Goal: Task Accomplishment & Management: Use online tool/utility

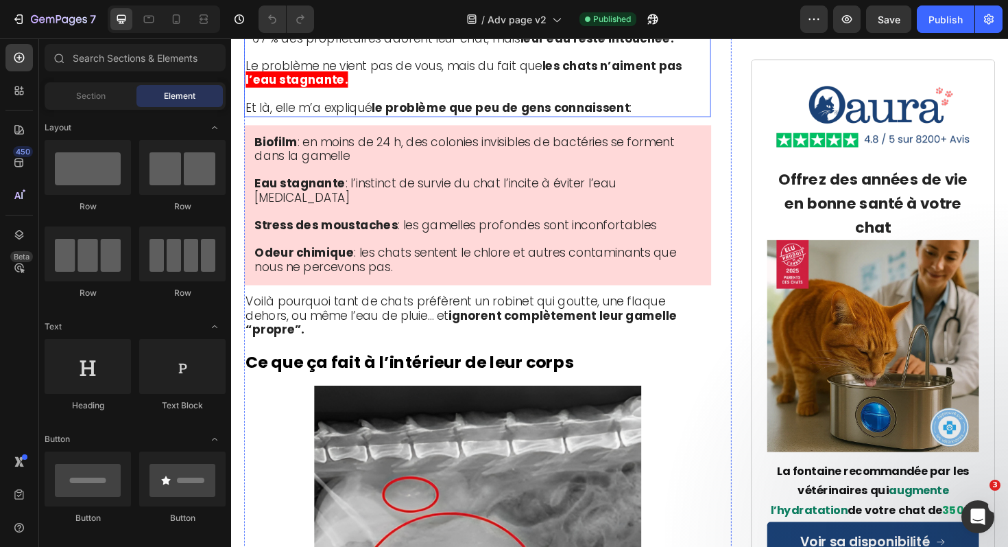
scroll to position [2665, 0]
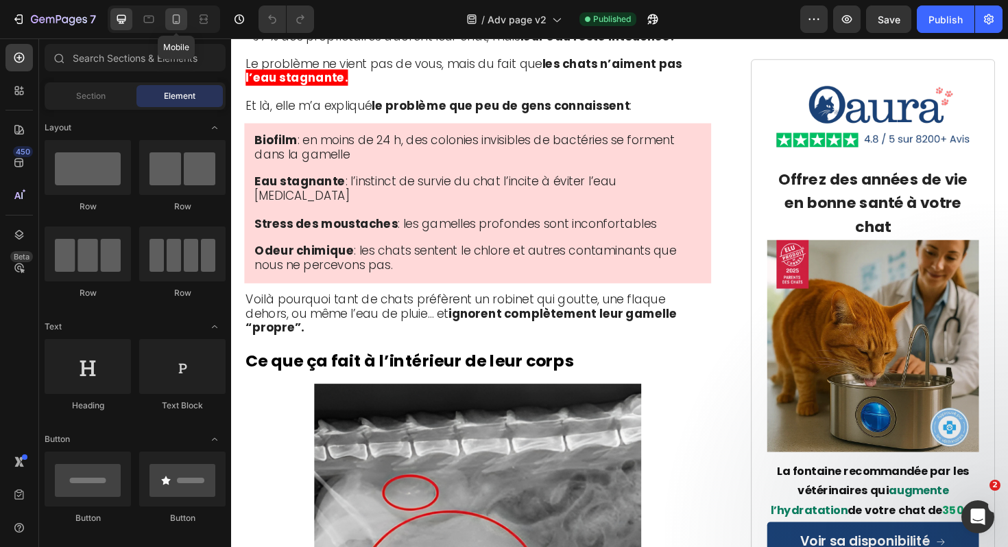
click at [175, 18] on icon at bounding box center [176, 19] width 14 height 14
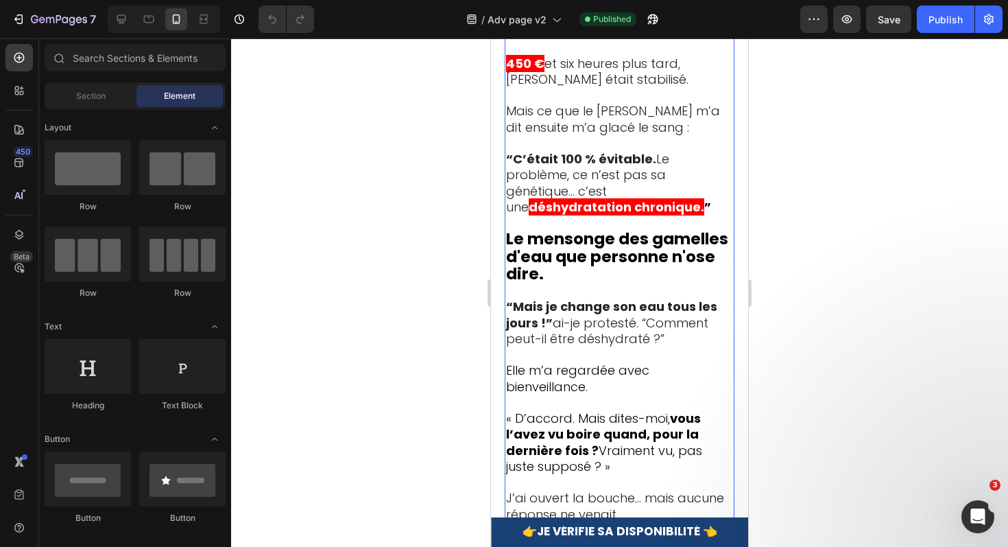
scroll to position [2964, 0]
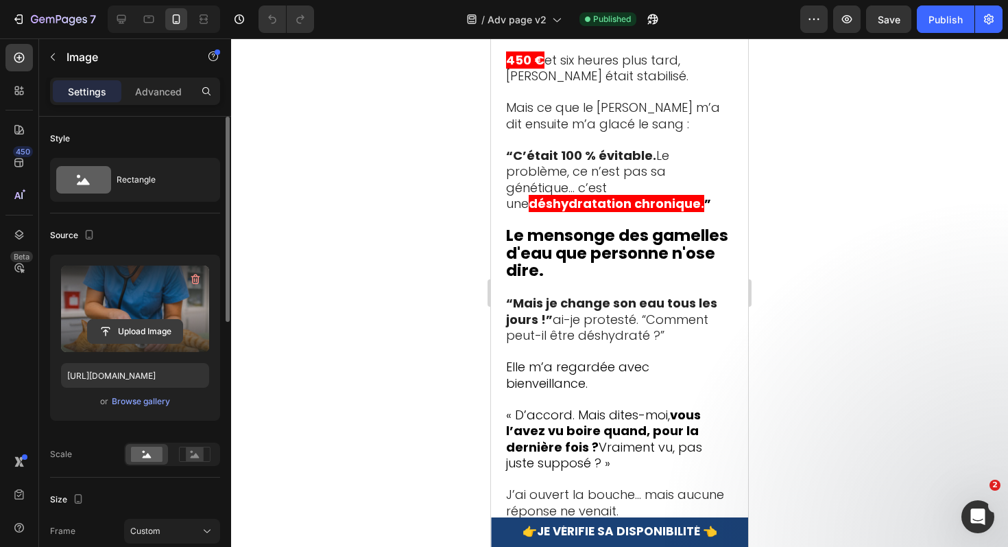
click at [130, 335] on input "file" at bounding box center [135, 331] width 95 height 23
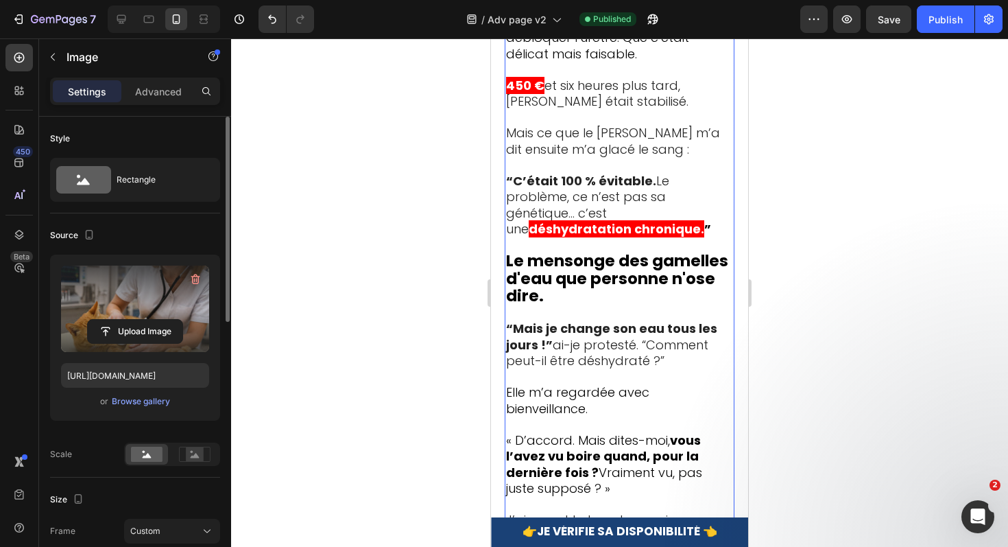
scroll to position [2925, 0]
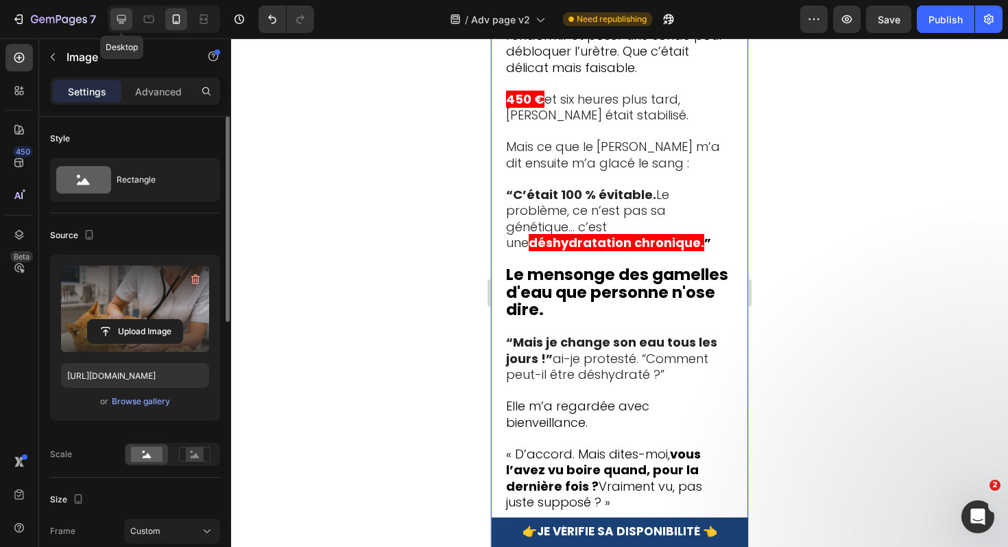
click at [122, 18] on icon at bounding box center [122, 19] width 14 height 14
type input "[URL][DOMAIN_NAME]"
type input "70"
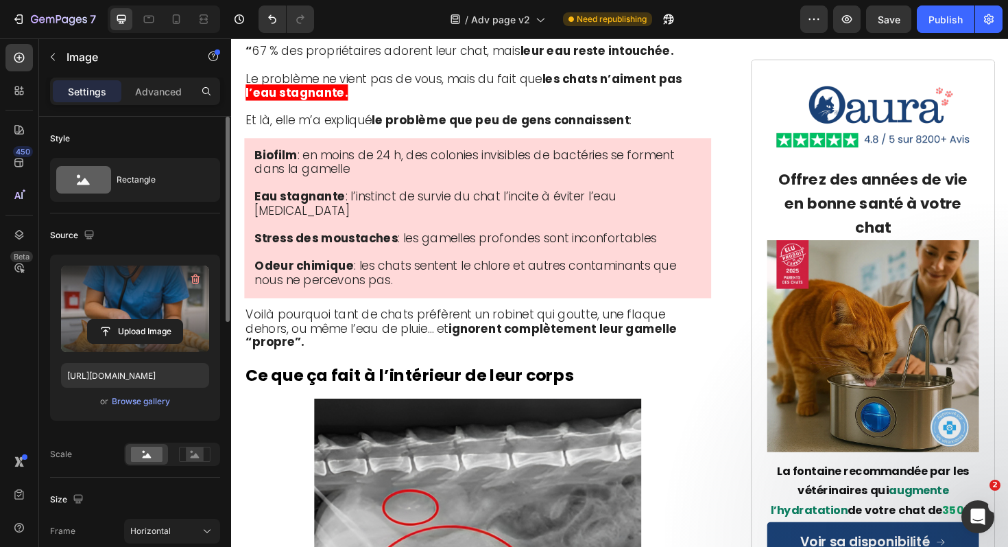
scroll to position [2641, 0]
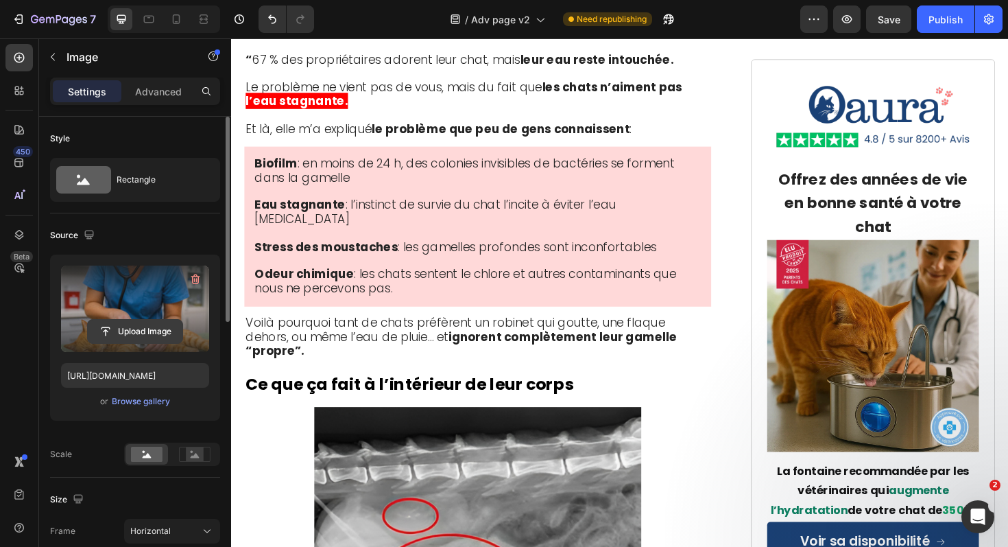
click at [131, 324] on input "file" at bounding box center [135, 331] width 95 height 23
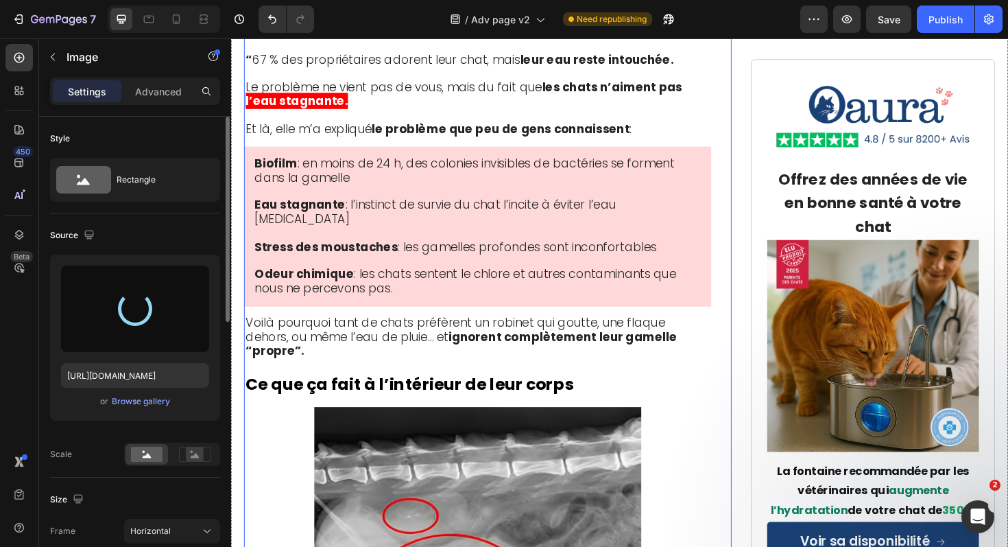
type input "[URL][DOMAIN_NAME]"
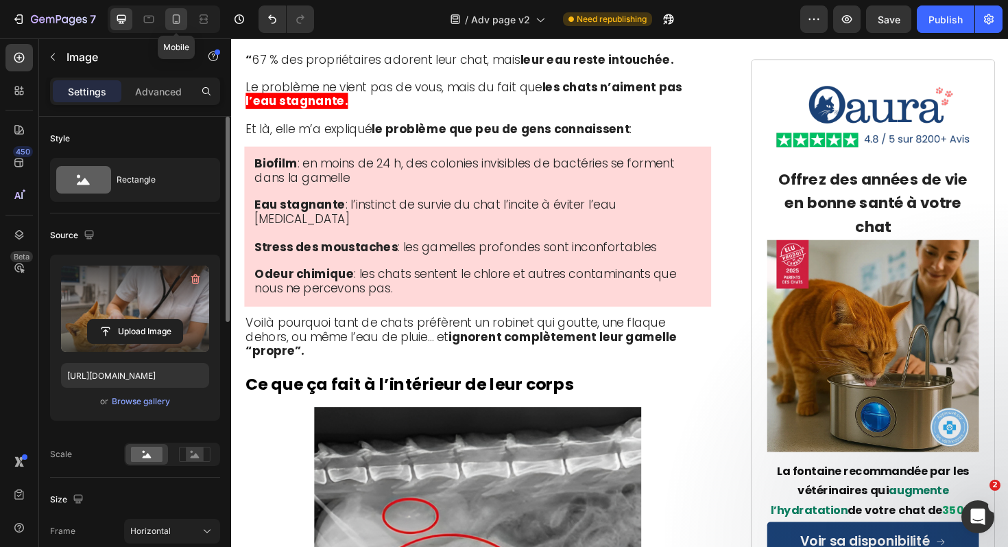
click at [174, 17] on icon at bounding box center [177, 19] width 8 height 10
type input "100"
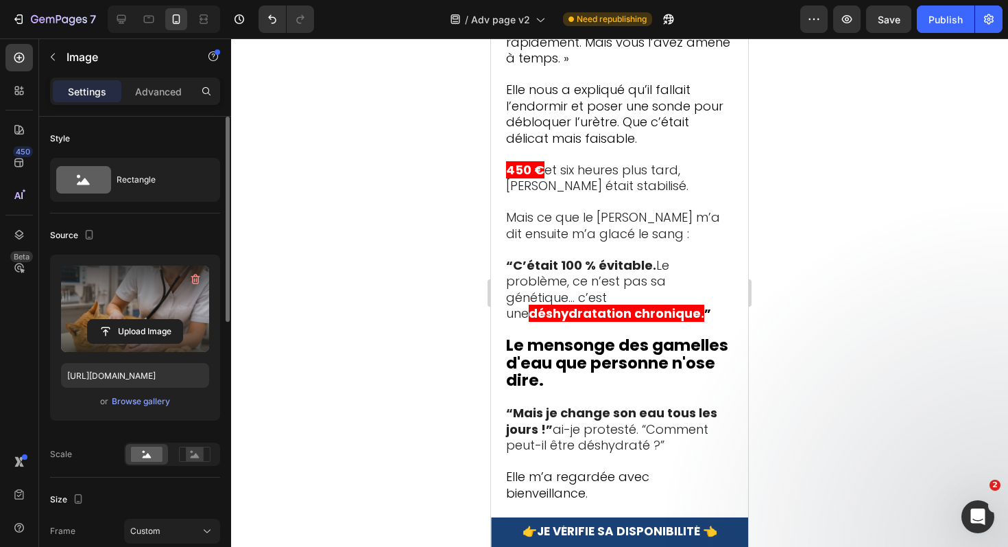
scroll to position [2849, 0]
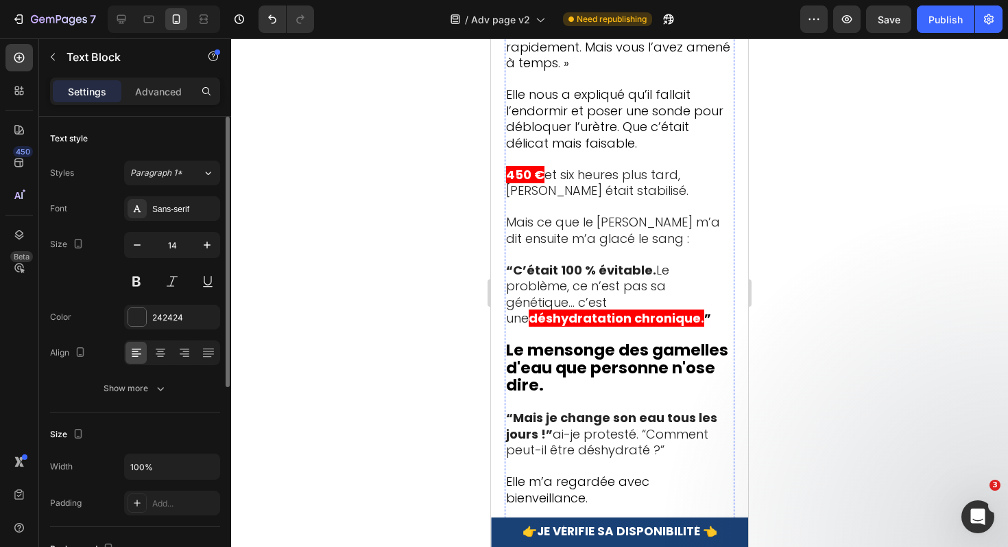
click at [272, 22] on icon "Undo/Redo" at bounding box center [272, 19] width 14 height 14
click at [123, 22] on icon at bounding box center [122, 19] width 14 height 14
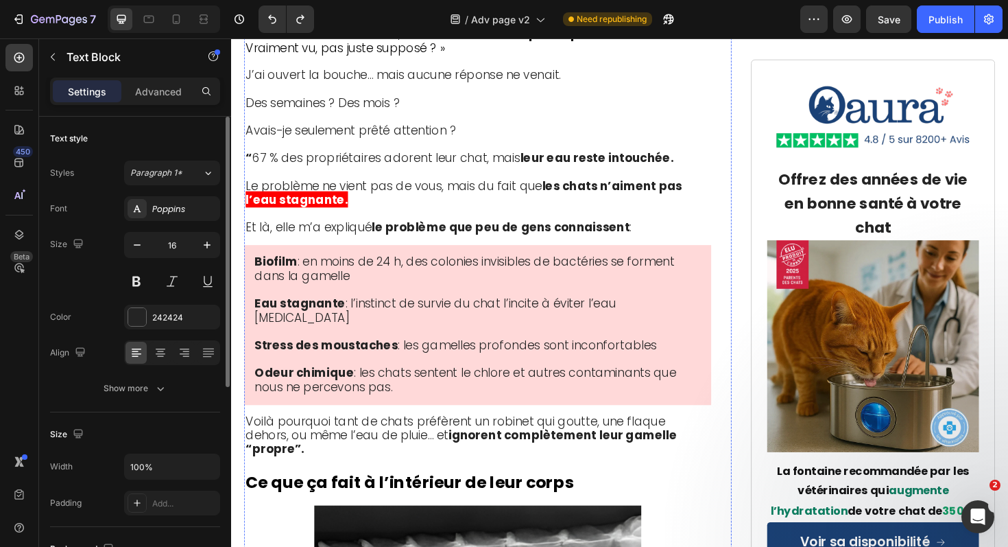
scroll to position [2534, 0]
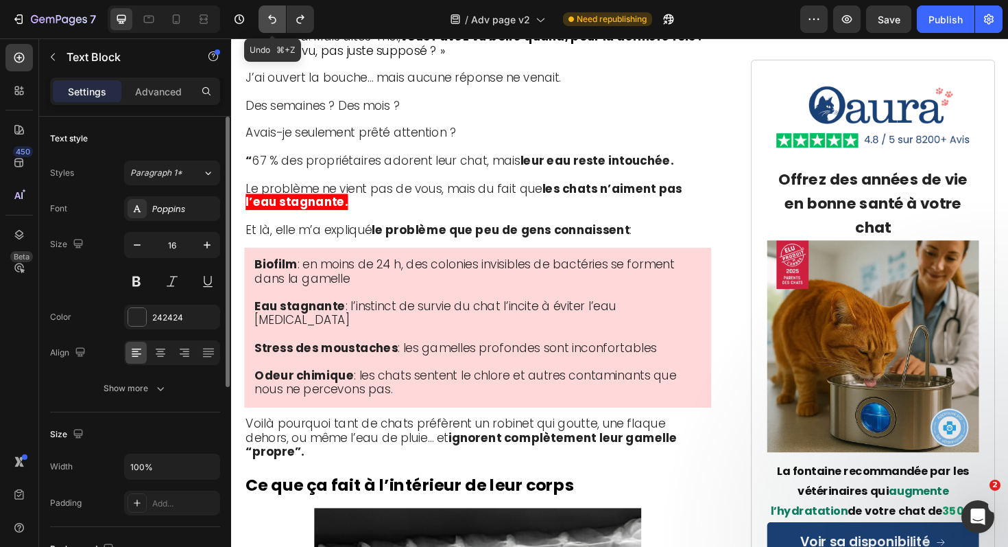
click at [276, 23] on icon "Undo/Redo" at bounding box center [272, 19] width 14 height 14
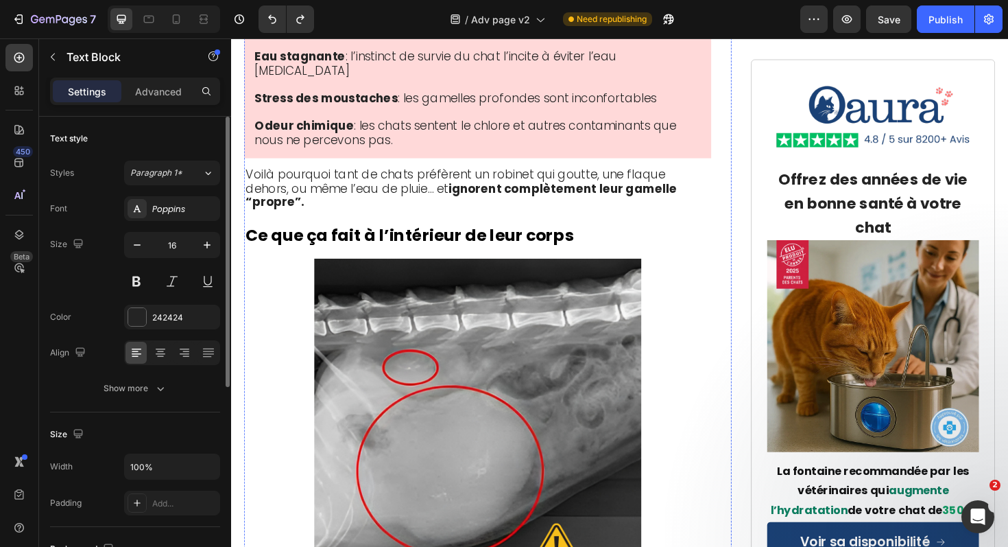
scroll to position [2791, 0]
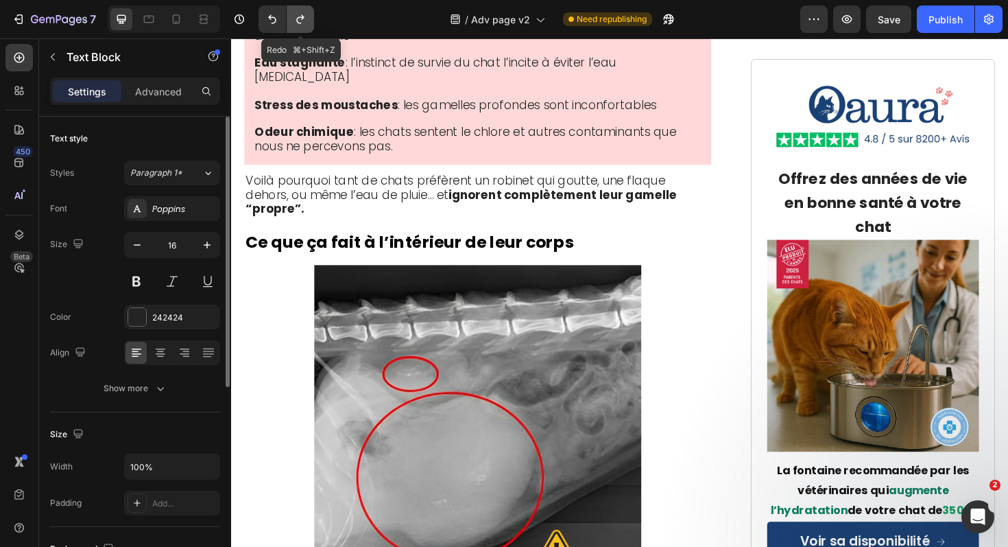
click at [299, 19] on icon "Undo/Redo" at bounding box center [301, 19] width 14 height 14
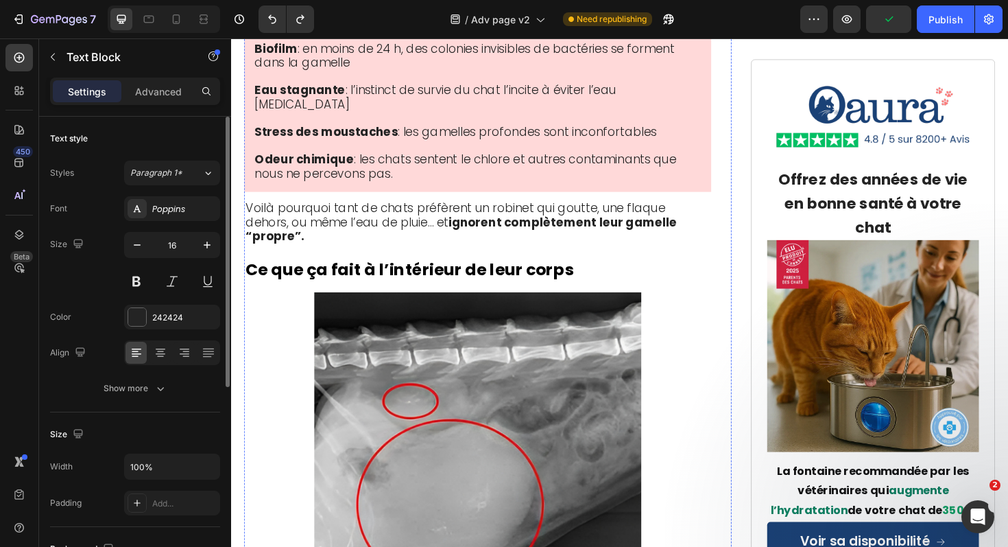
scroll to position [2757, 0]
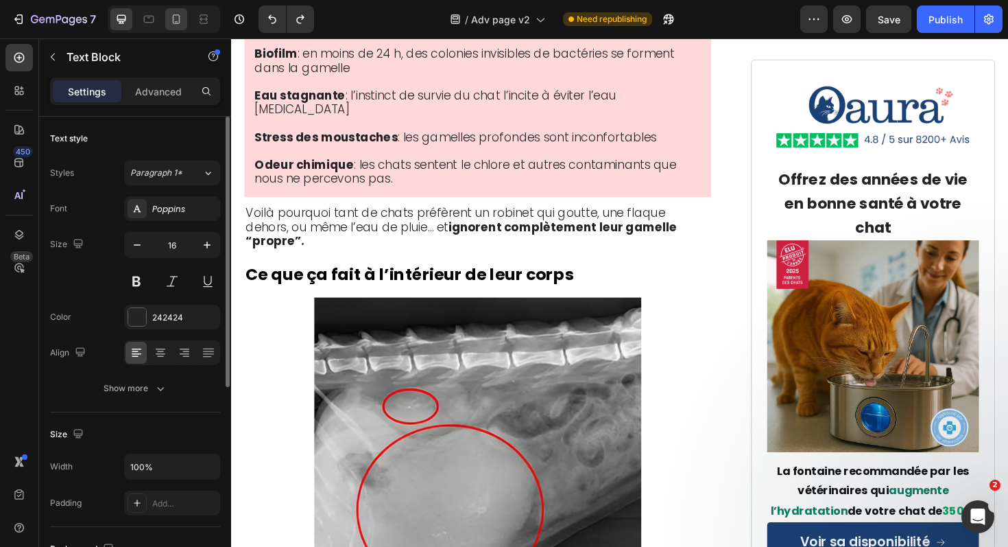
click at [172, 10] on div at bounding box center [176, 19] width 22 height 22
type input "14"
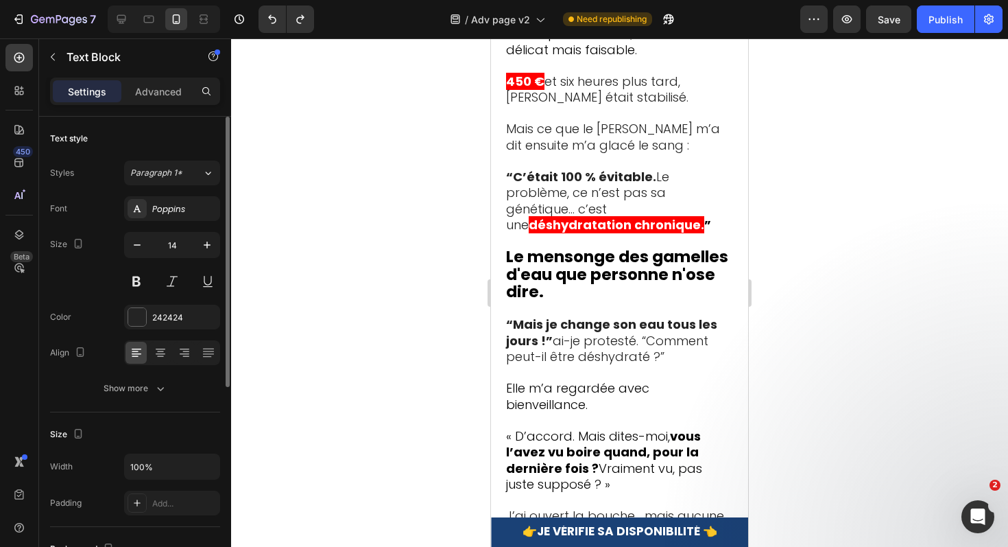
scroll to position [3018, 0]
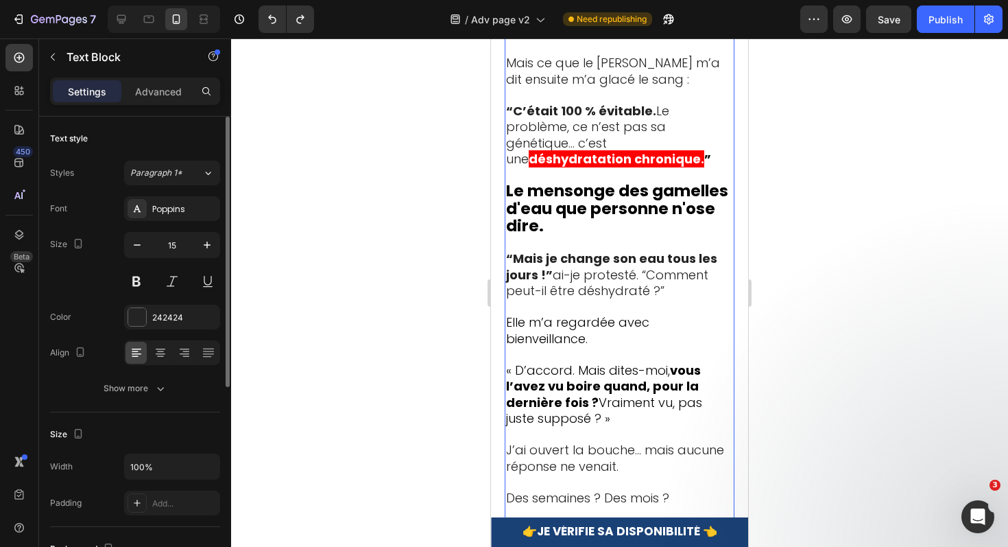
scroll to position [3010, 0]
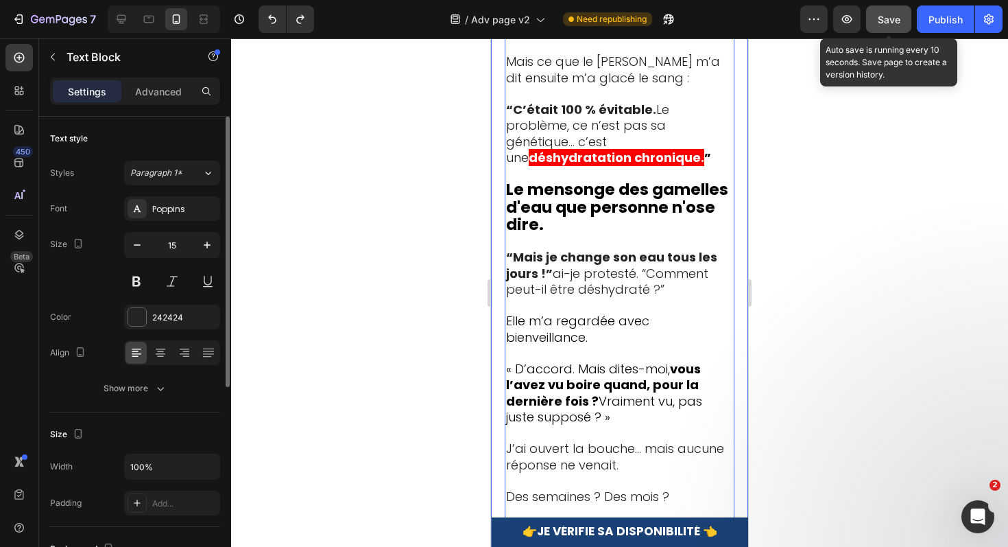
click at [890, 24] on span "Save" at bounding box center [889, 20] width 23 height 12
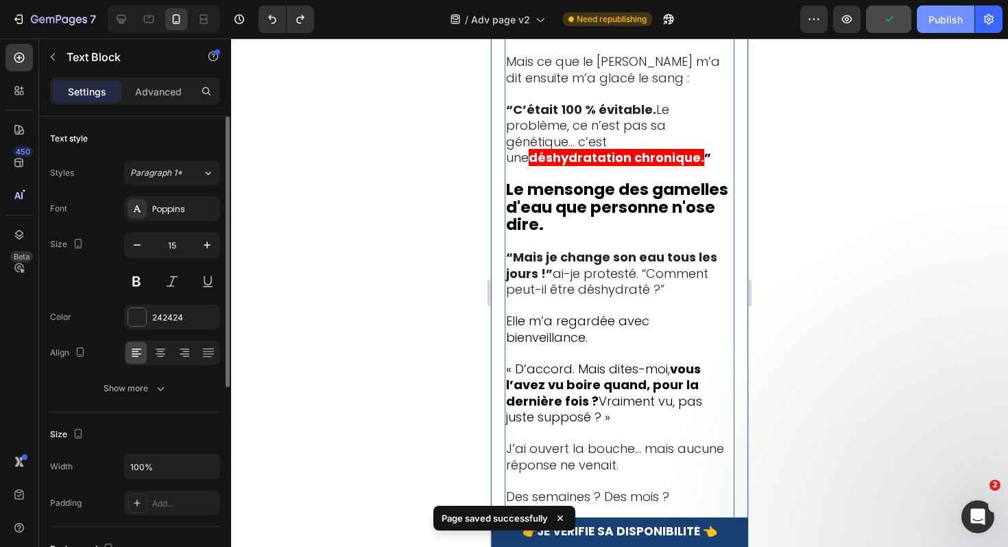
click at [934, 24] on div "Publish" at bounding box center [946, 19] width 34 height 14
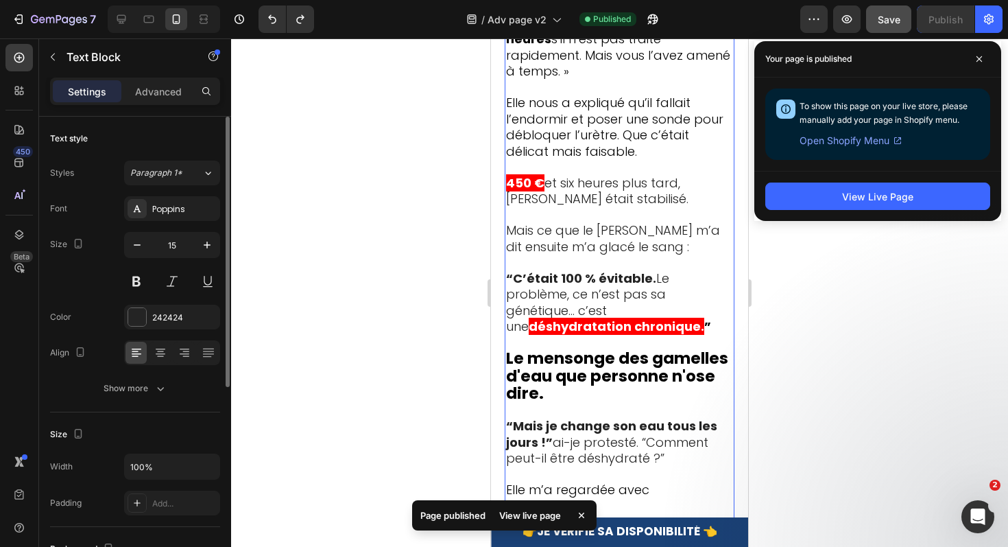
scroll to position [2814, 0]
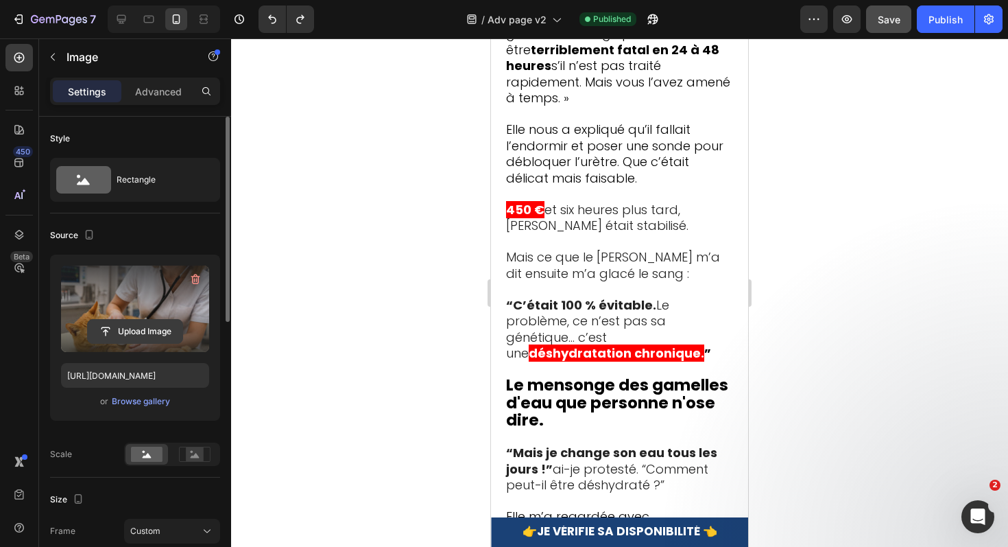
click at [150, 338] on input "file" at bounding box center [135, 331] width 95 height 23
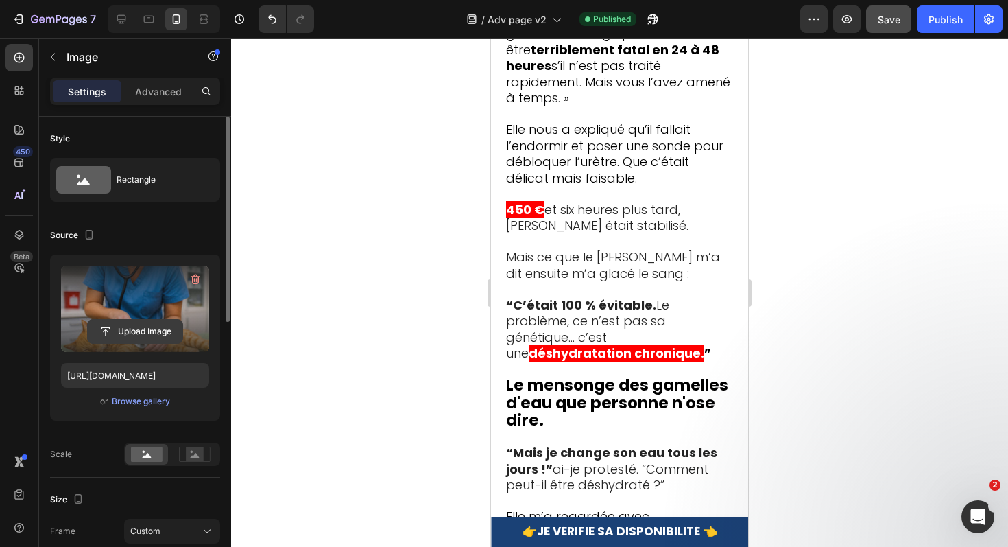
click at [157, 332] on input "file" at bounding box center [135, 331] width 95 height 23
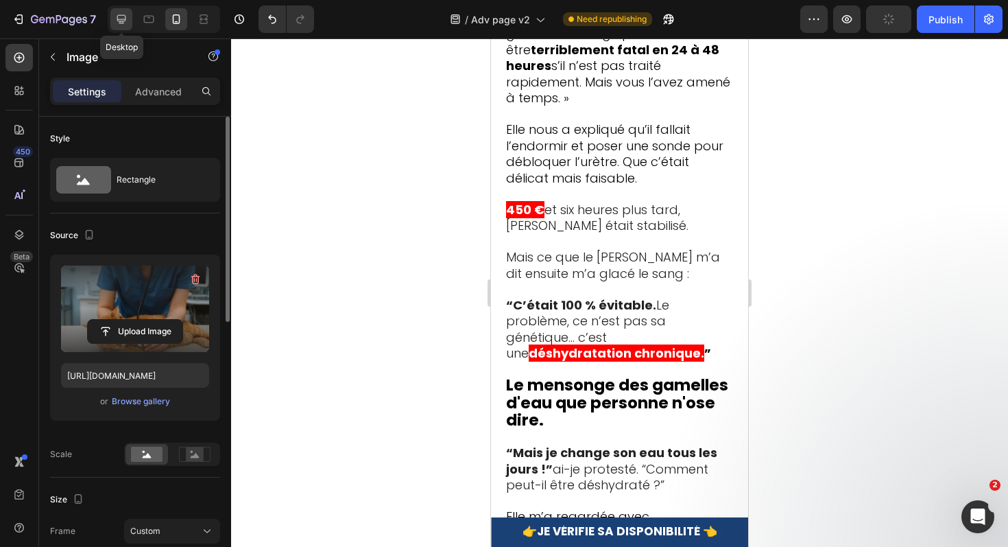
click at [118, 11] on div at bounding box center [121, 19] width 22 height 22
type input "[URL][DOMAIN_NAME]"
type input "70"
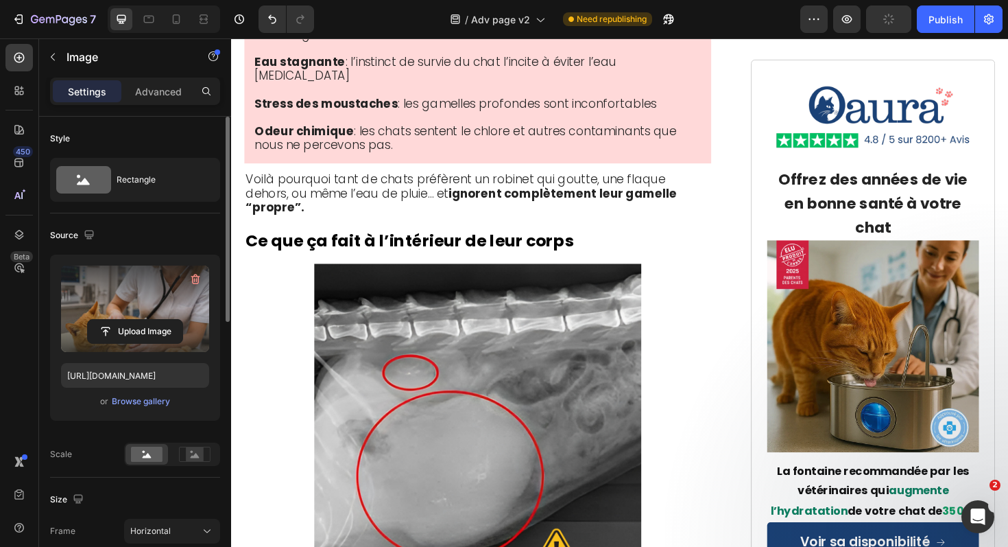
scroll to position [2775, 0]
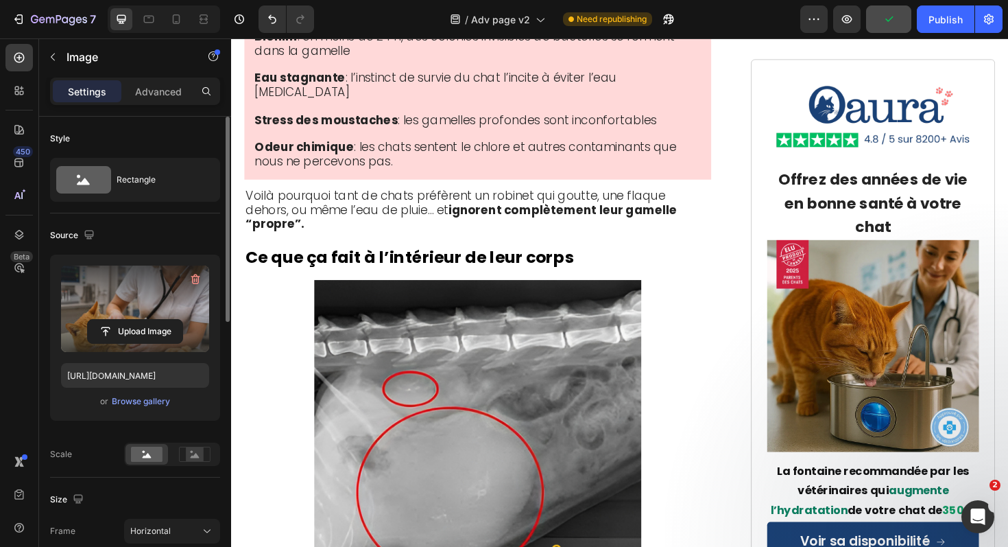
click at [139, 335] on input "file" at bounding box center [135, 331] width 95 height 23
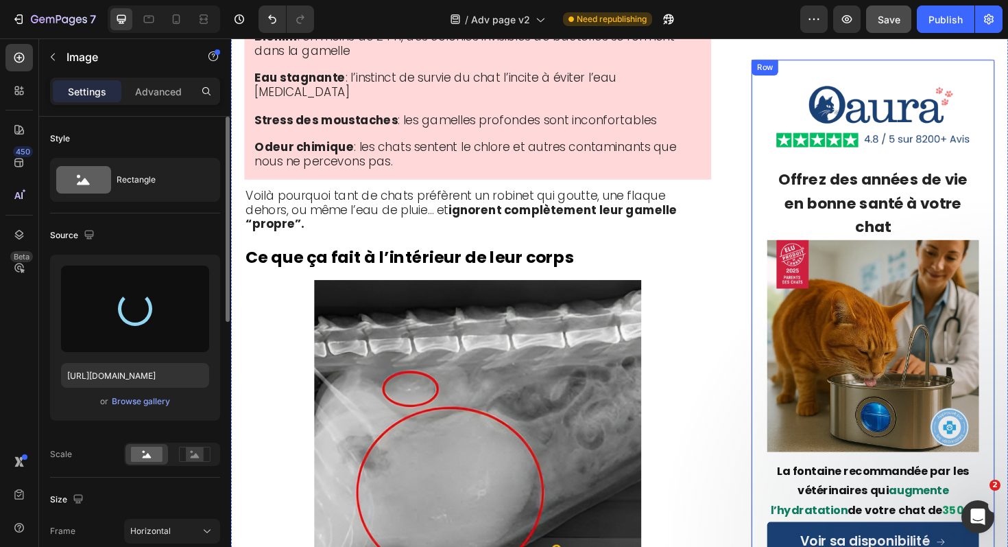
type input "[URL][DOMAIN_NAME]"
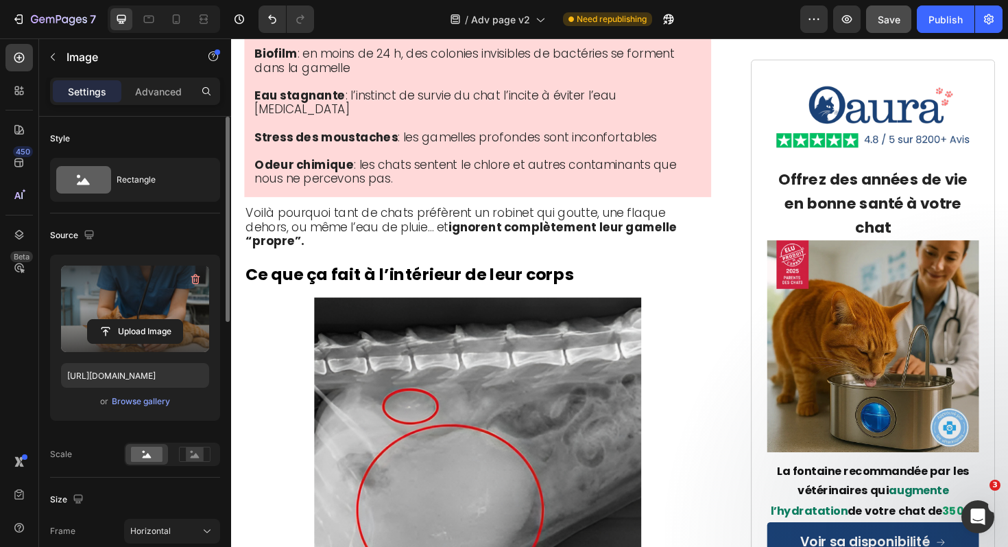
scroll to position [2756, 0]
click at [946, 26] on div "Publish" at bounding box center [946, 19] width 34 height 14
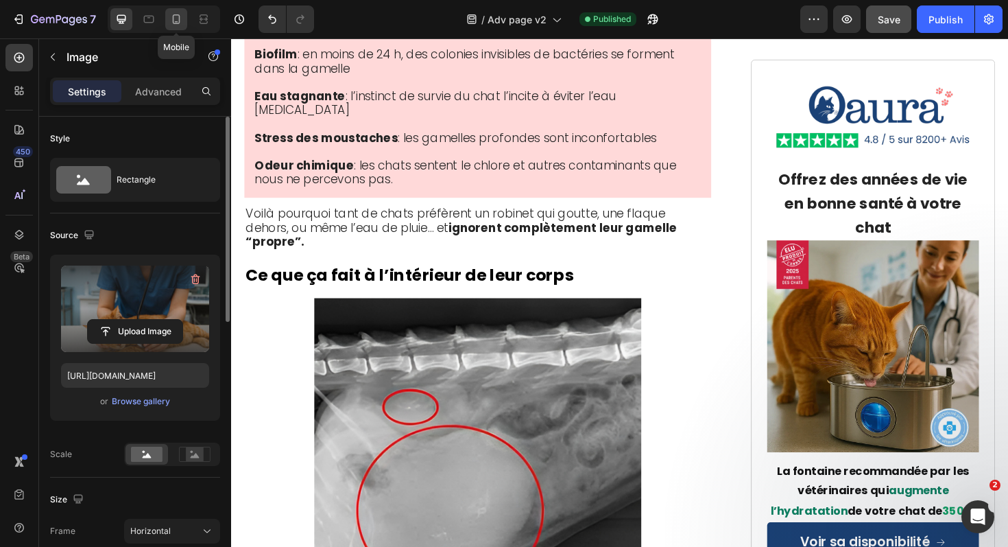
click at [176, 18] on icon at bounding box center [176, 19] width 14 height 14
type input "100"
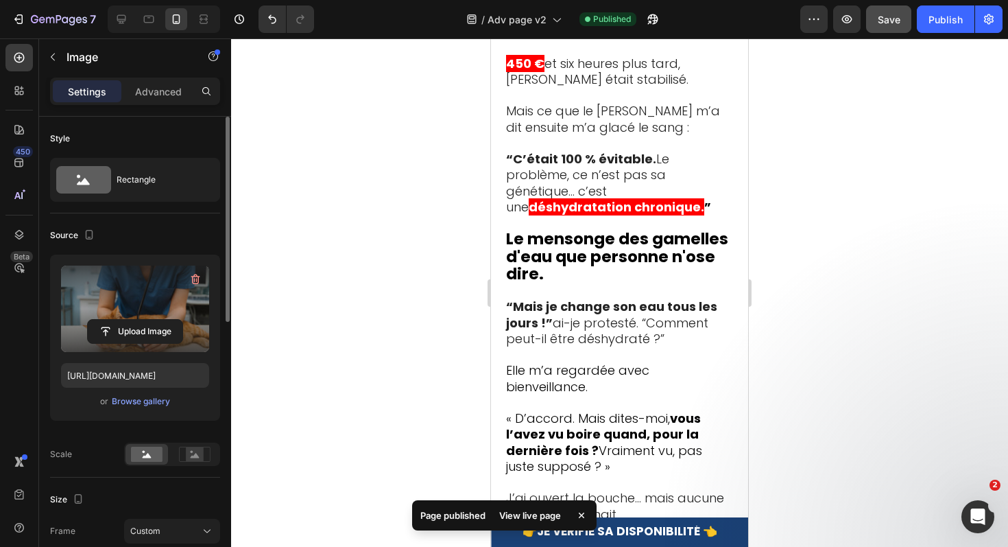
scroll to position [2983, 0]
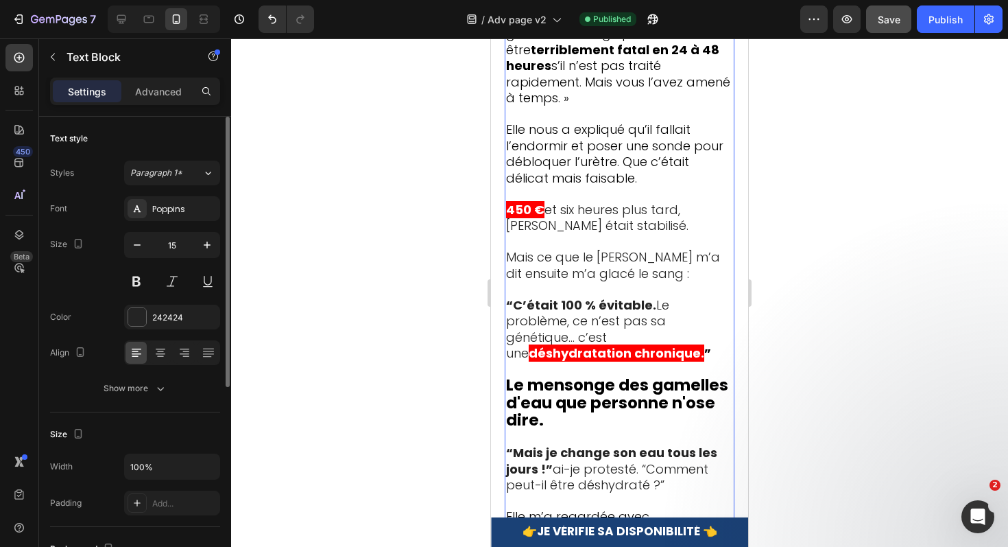
scroll to position [2794, 0]
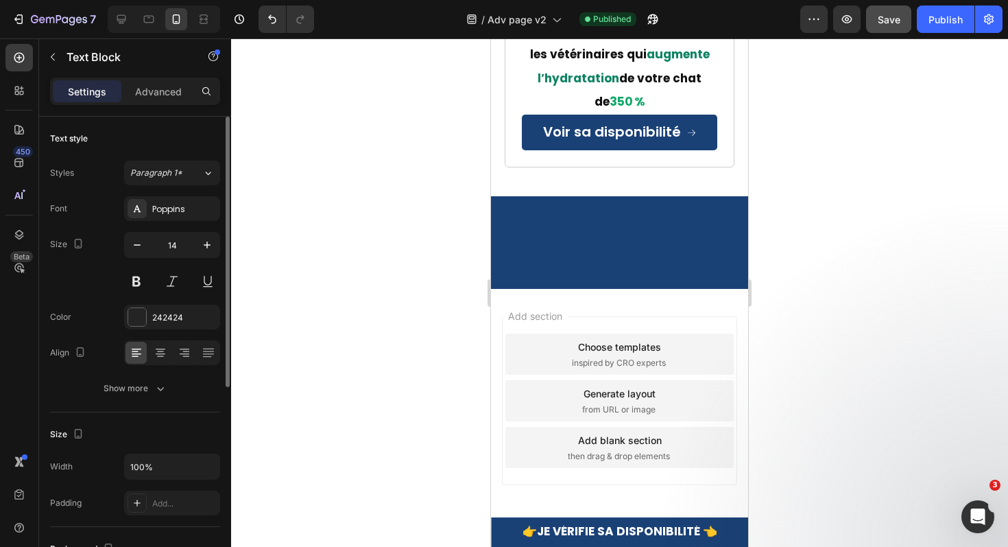
scroll to position [11178, 0]
drag, startPoint x: 641, startPoint y: 256, endPoint x: 540, endPoint y: 231, distance: 104.7
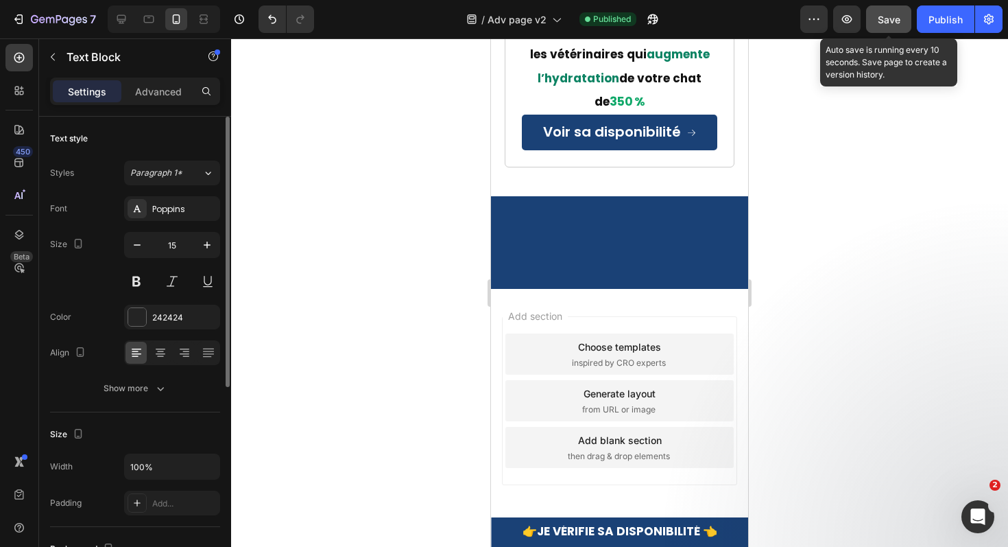
click at [879, 15] on span "Save" at bounding box center [889, 20] width 23 height 12
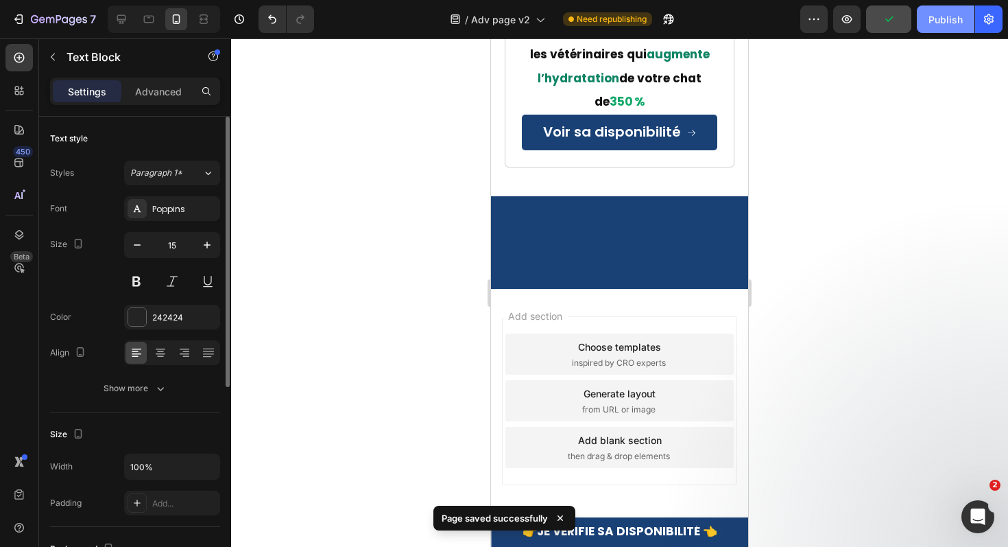
click at [941, 19] on div "Publish" at bounding box center [946, 19] width 34 height 14
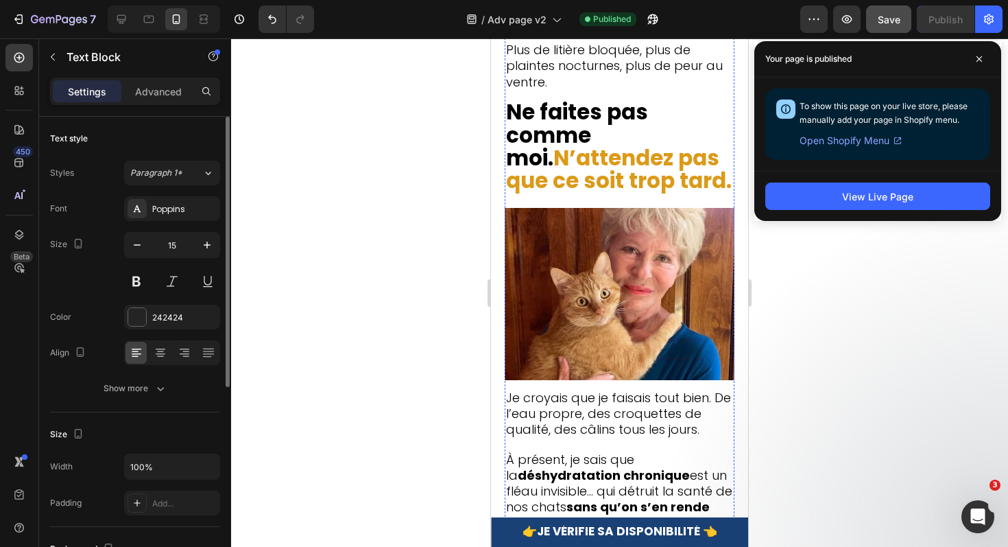
scroll to position [8084, 0]
